Goal: Check status: Check status

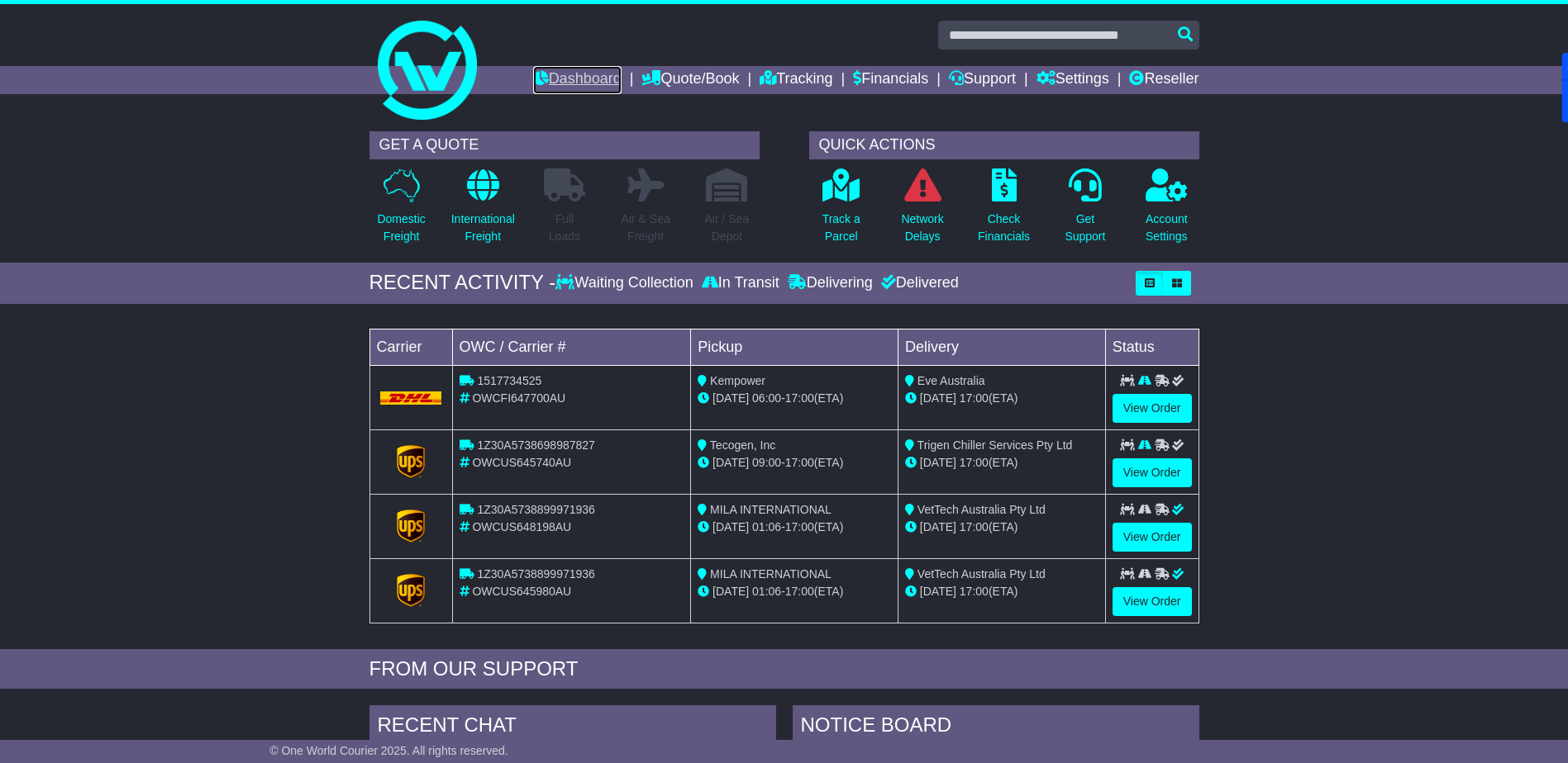
click at [558, 79] on link "Dashboard" at bounding box center [577, 80] width 88 height 28
click at [1147, 415] on link "View Order" at bounding box center [1152, 408] width 79 height 29
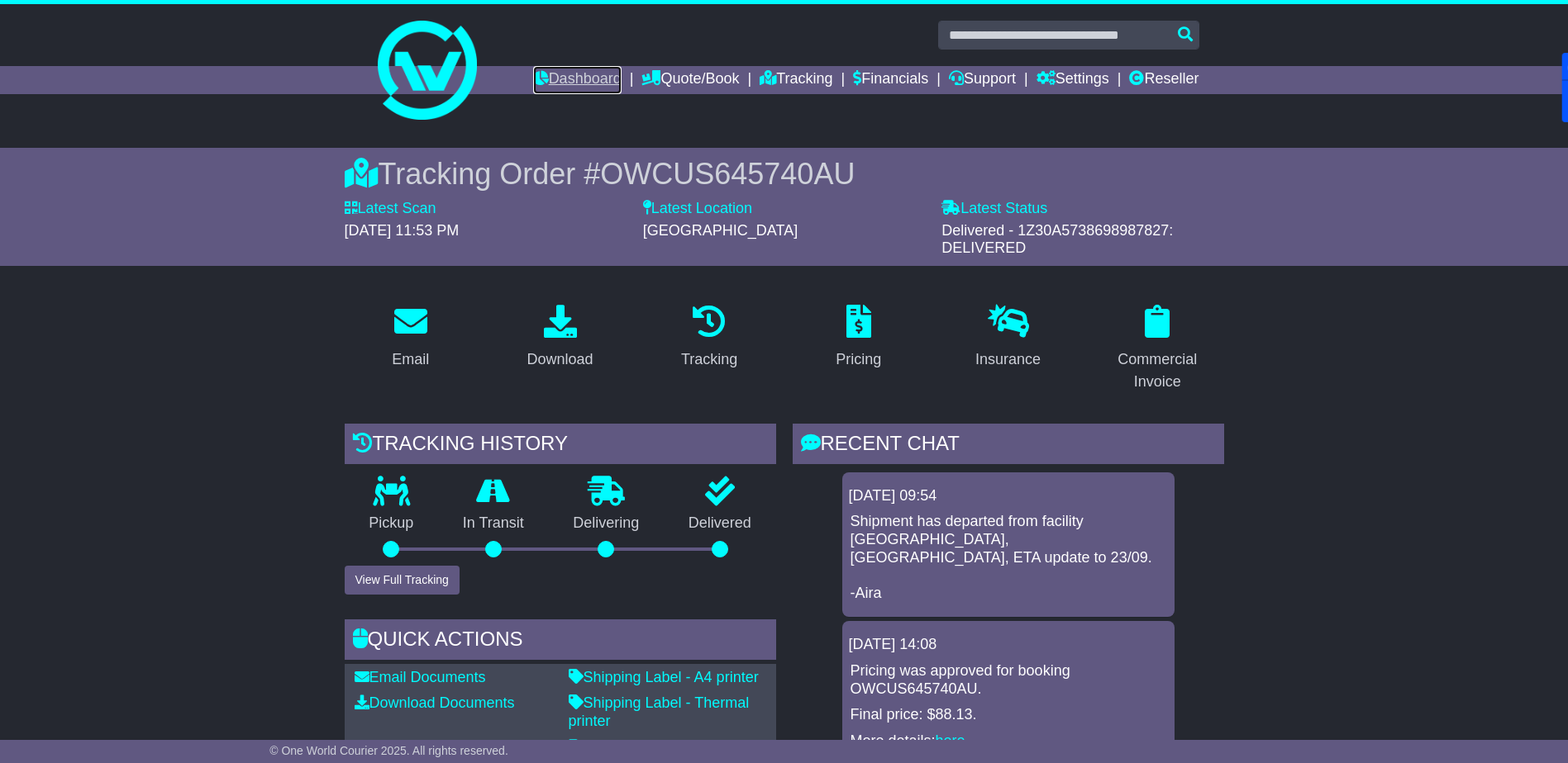
click at [572, 84] on link "Dashboard" at bounding box center [577, 80] width 88 height 28
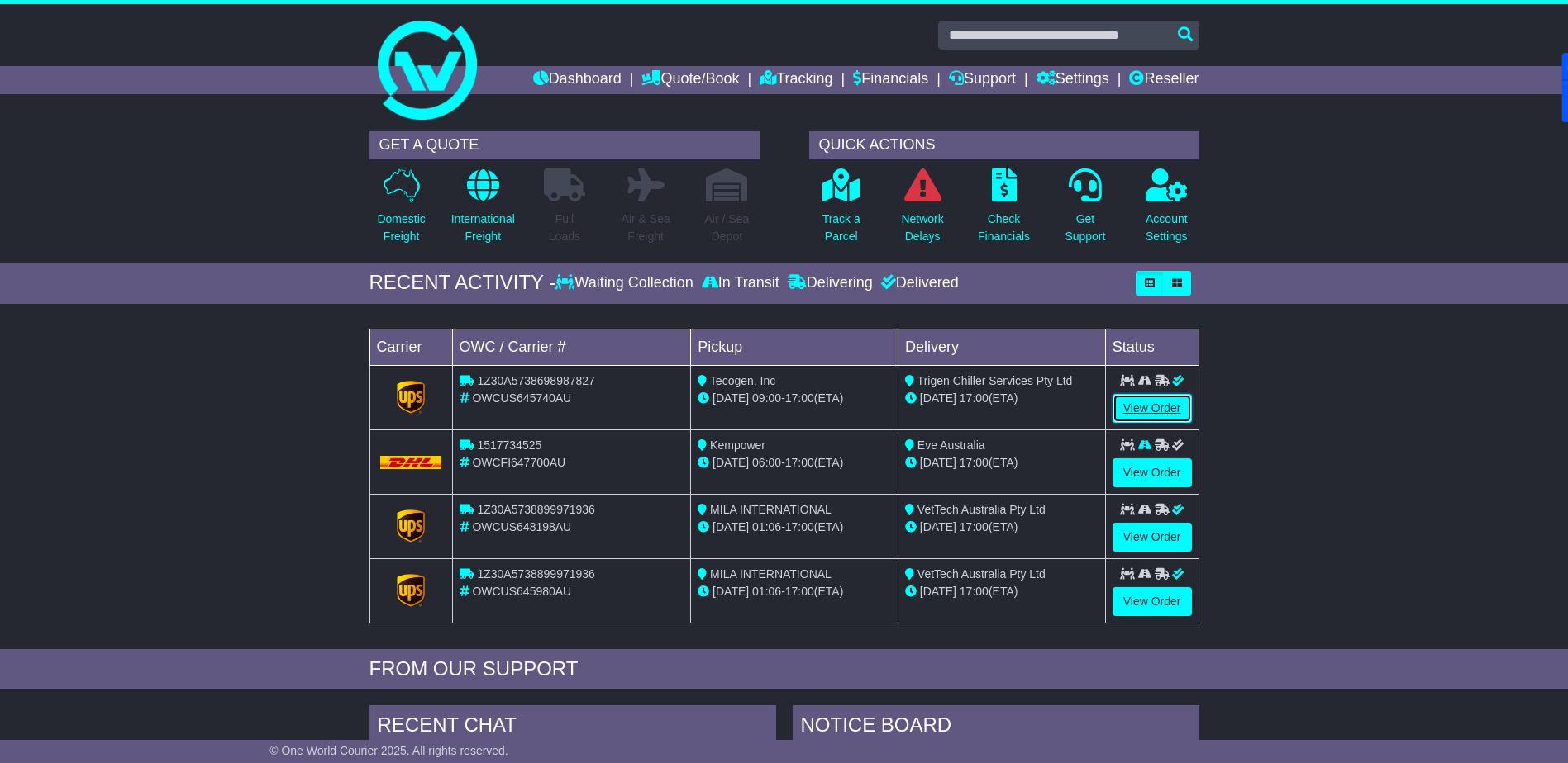
click at [1125, 401] on link "View Order" at bounding box center [1152, 408] width 79 height 29
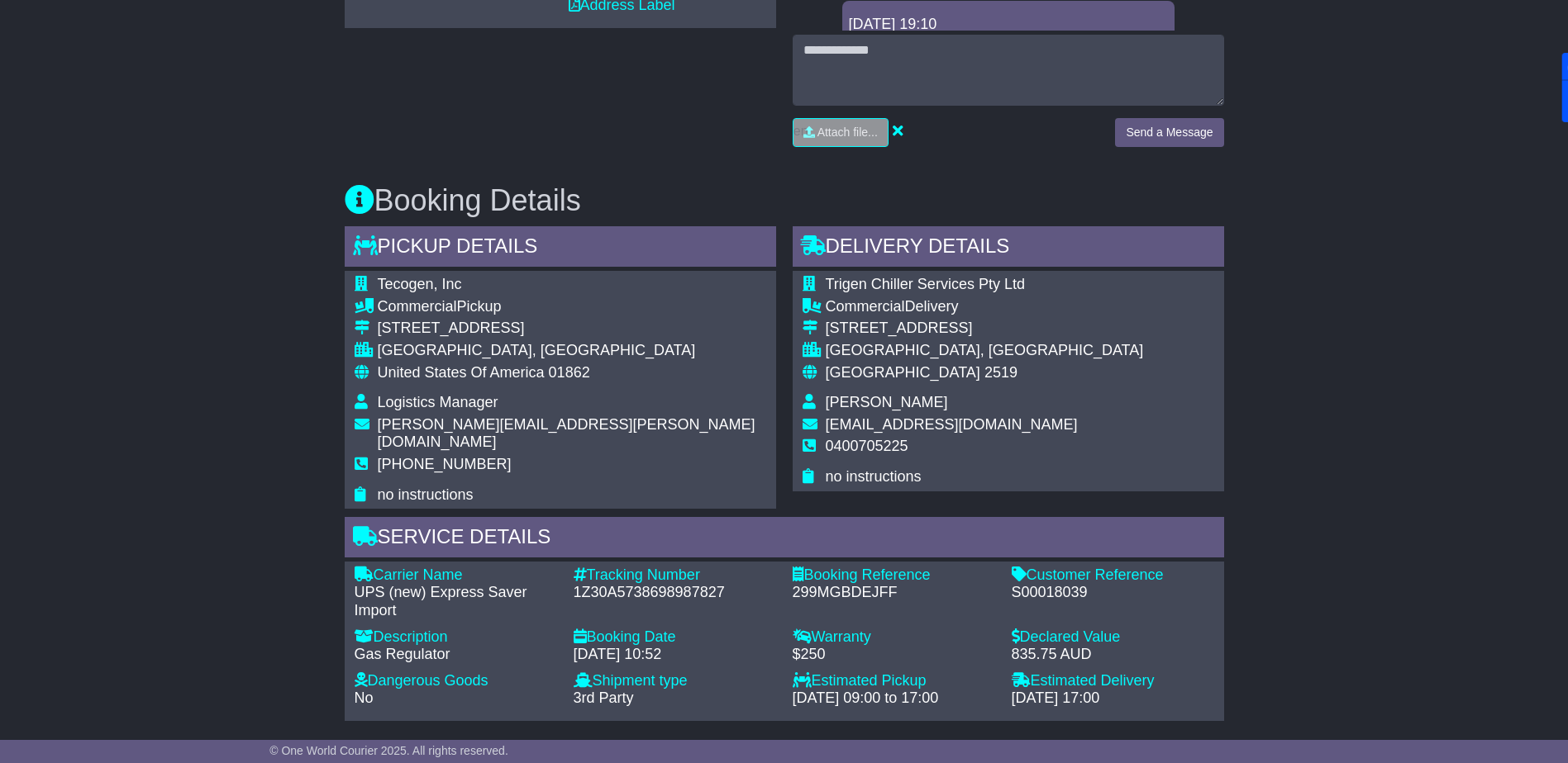
scroll to position [909, 0]
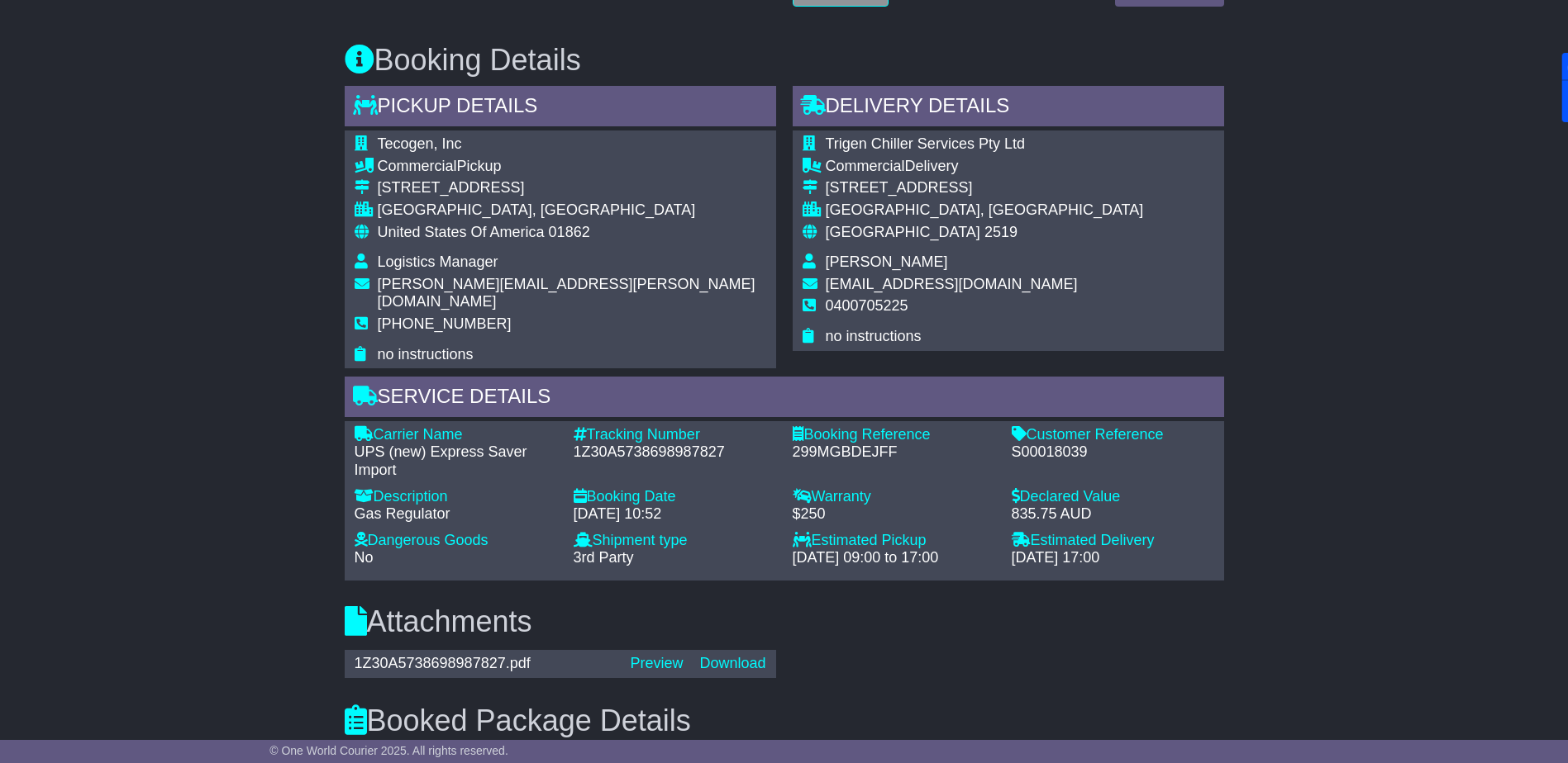
click at [632, 444] on div "1Z30A5738698987827" at bounding box center [675, 452] width 202 height 18
copy div "1Z30A5738698987827"
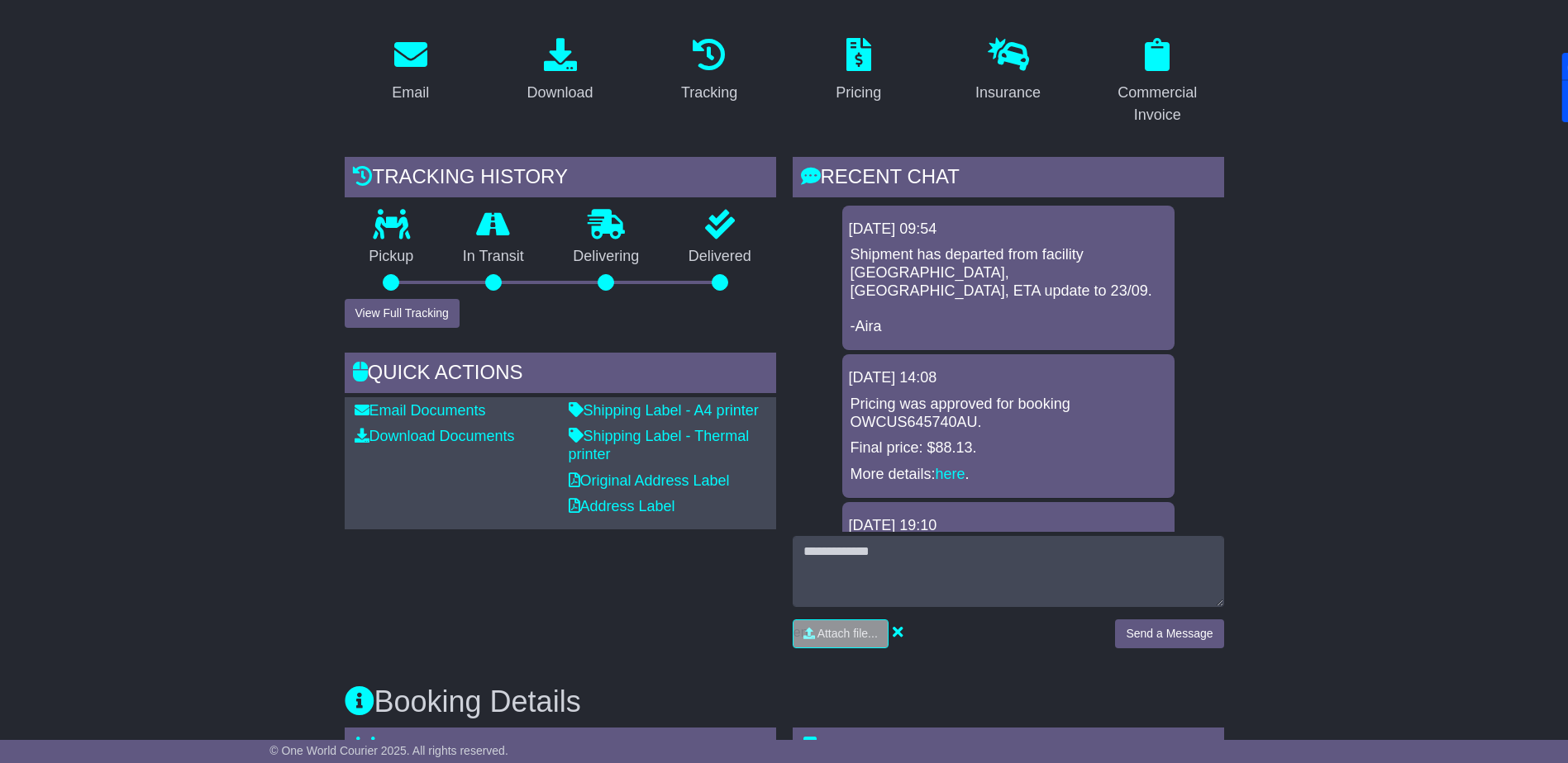
scroll to position [0, 0]
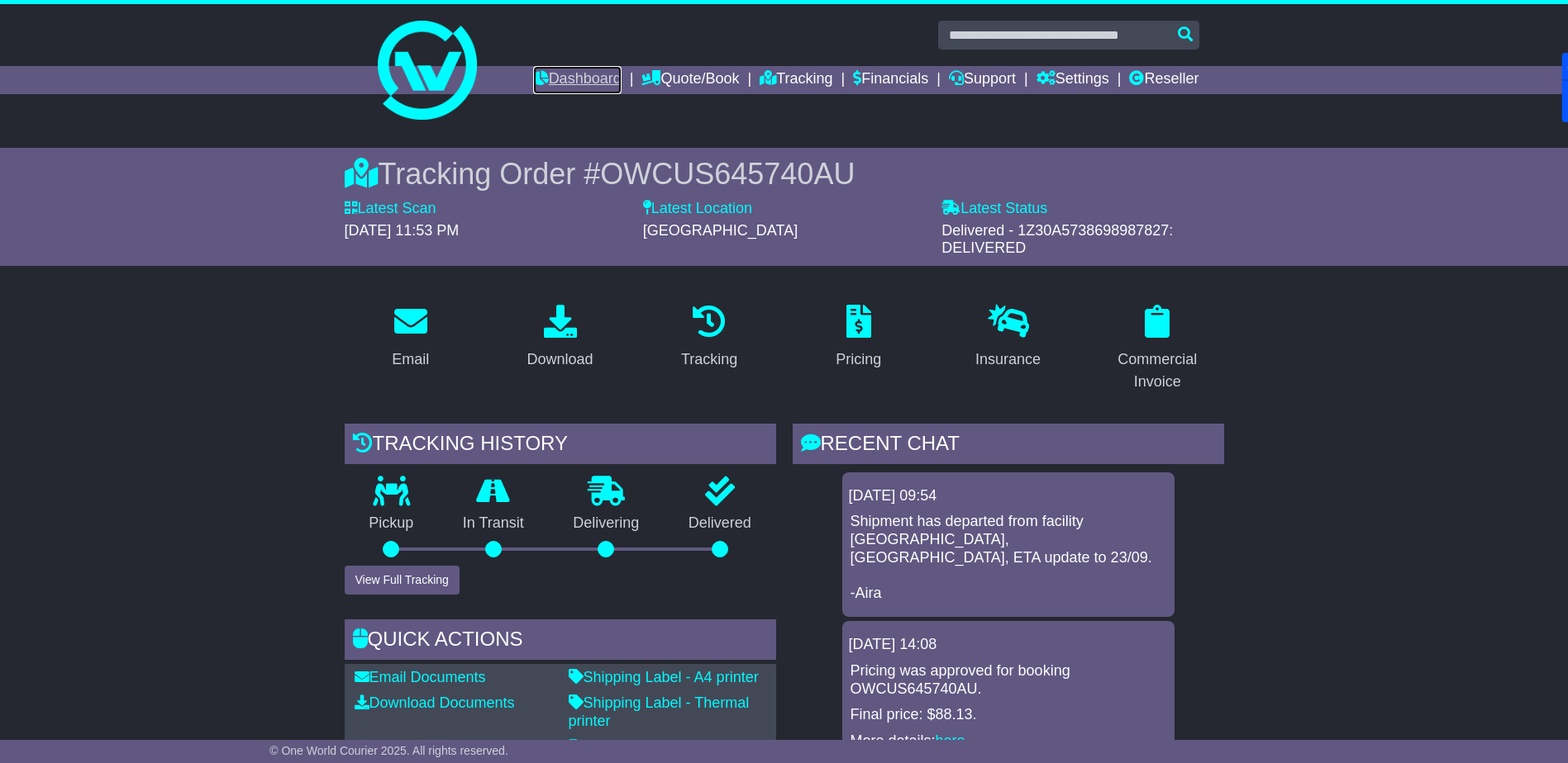
click at [561, 78] on link "Dashboard" at bounding box center [577, 80] width 88 height 28
